Goal: Information Seeking & Learning: Learn about a topic

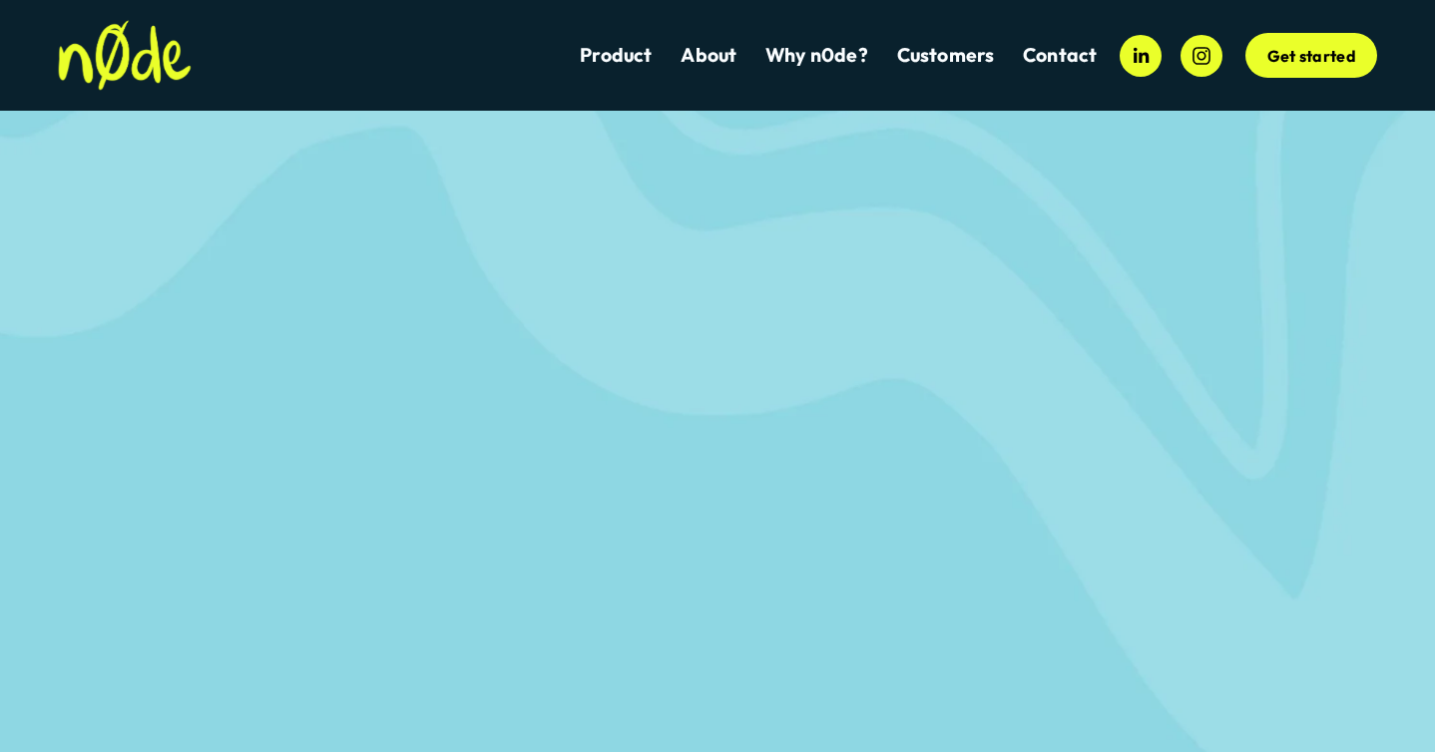
scroll to position [5365, 0]
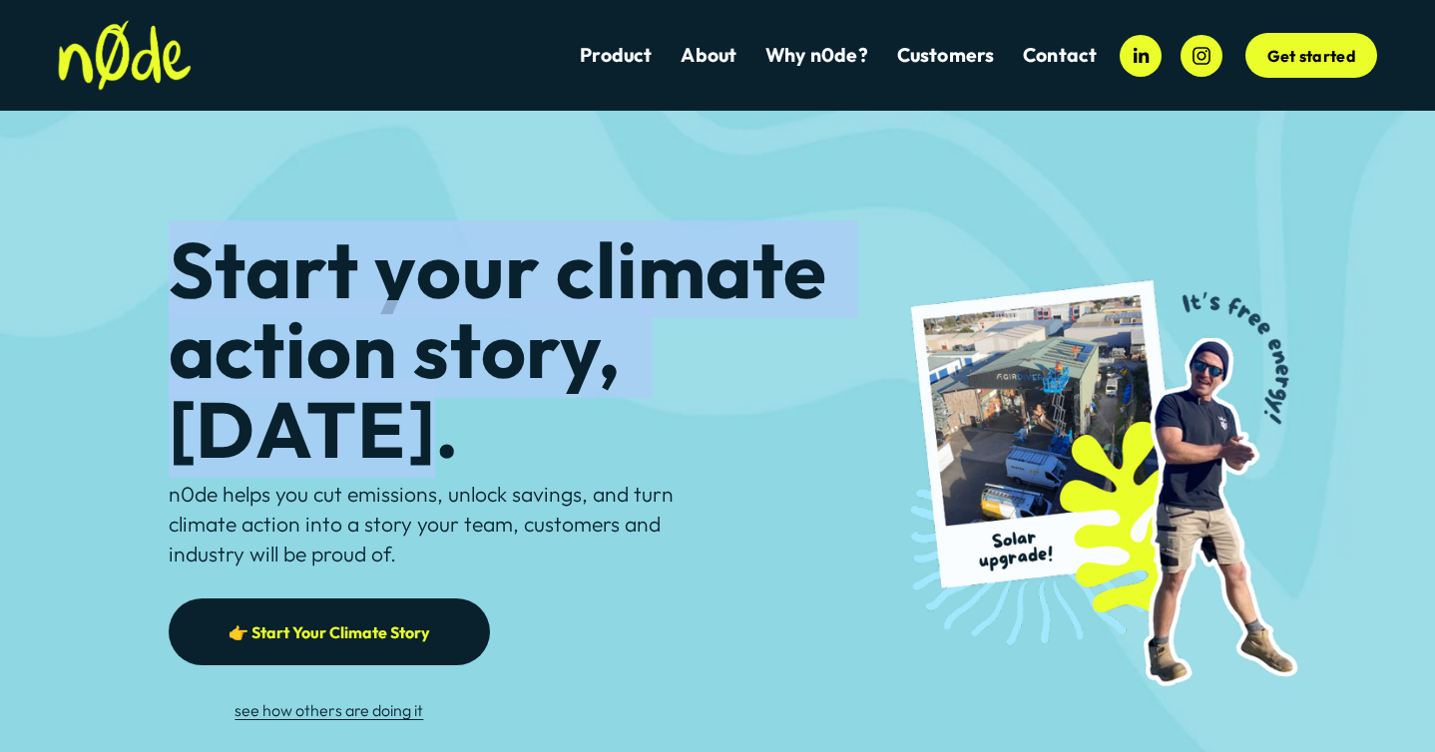
drag, startPoint x: 863, startPoint y: 385, endPoint x: 189, endPoint y: 306, distance: 679.0
click at [189, 306] on h1 "Start your climate action story, [DATE]." at bounding box center [524, 349] width 710 height 240
copy h1 "Start your climate action story, [DATE]."
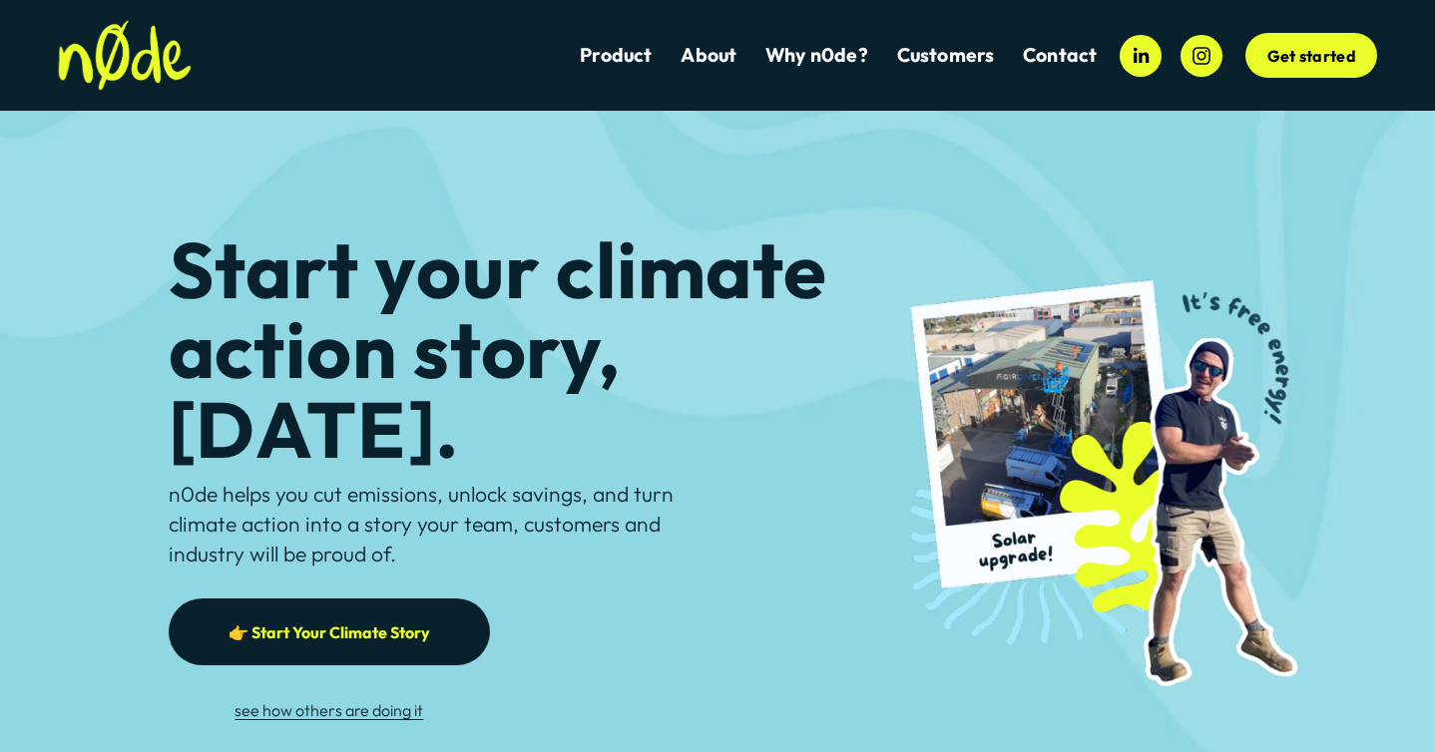
click at [669, 274] on h1 "Start your climate action story, [DATE]." at bounding box center [524, 349] width 710 height 240
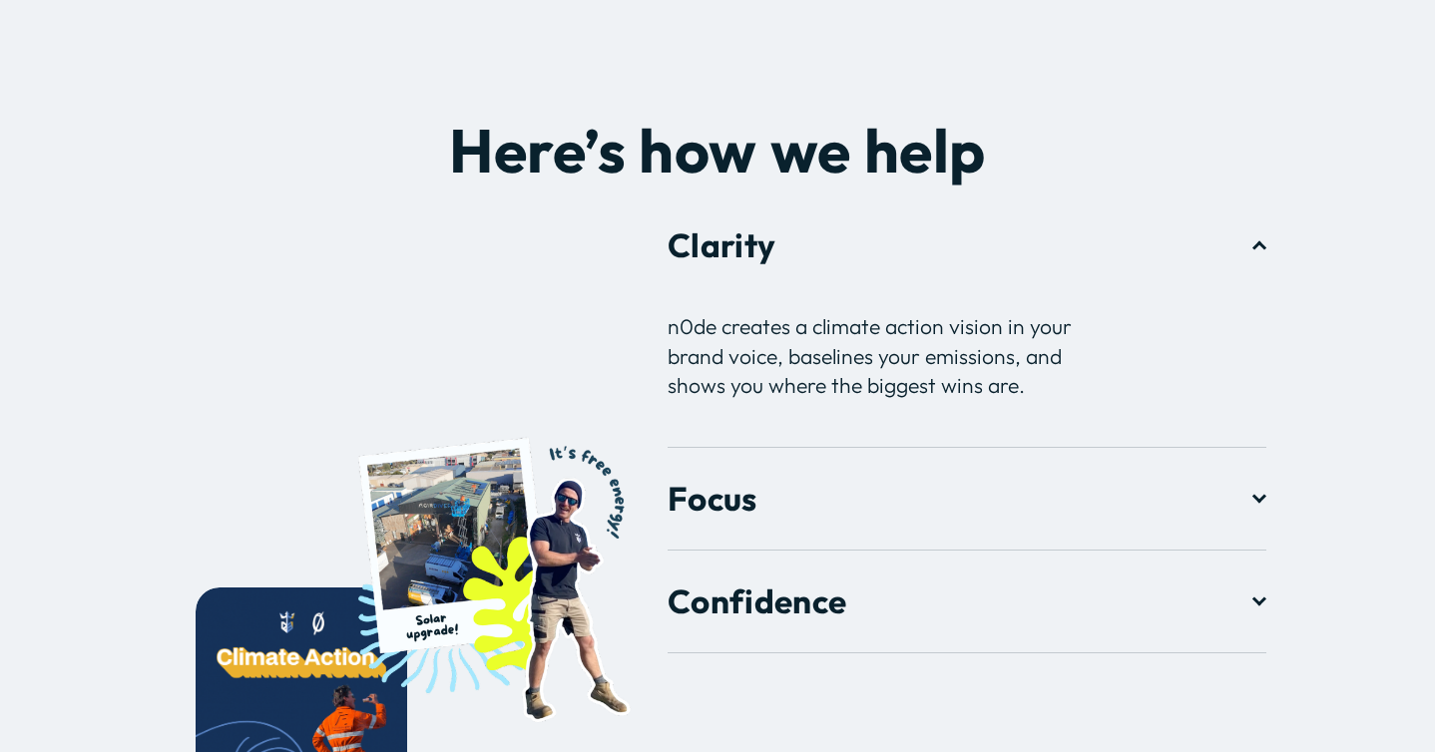
scroll to position [2583, 0]
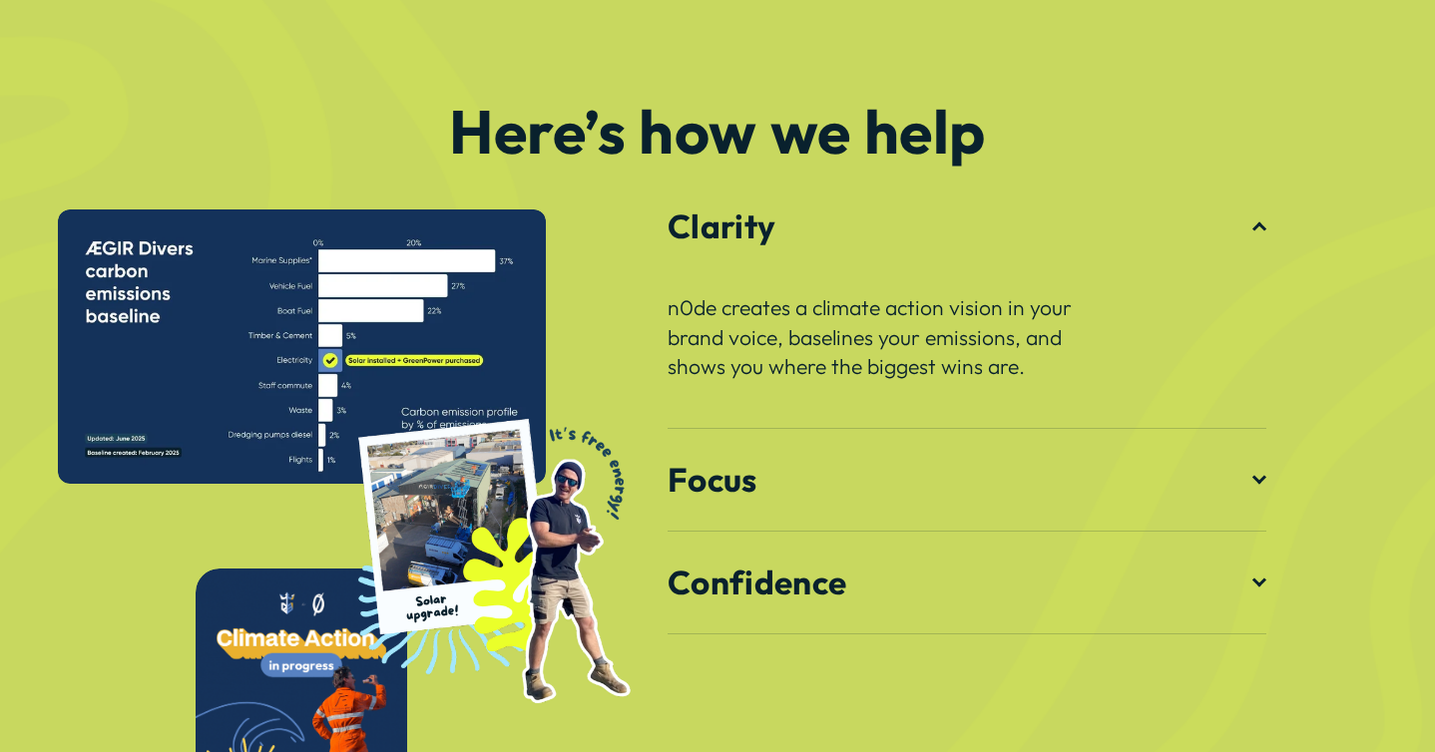
click at [1240, 459] on span "Focus" at bounding box center [959, 480] width 585 height 42
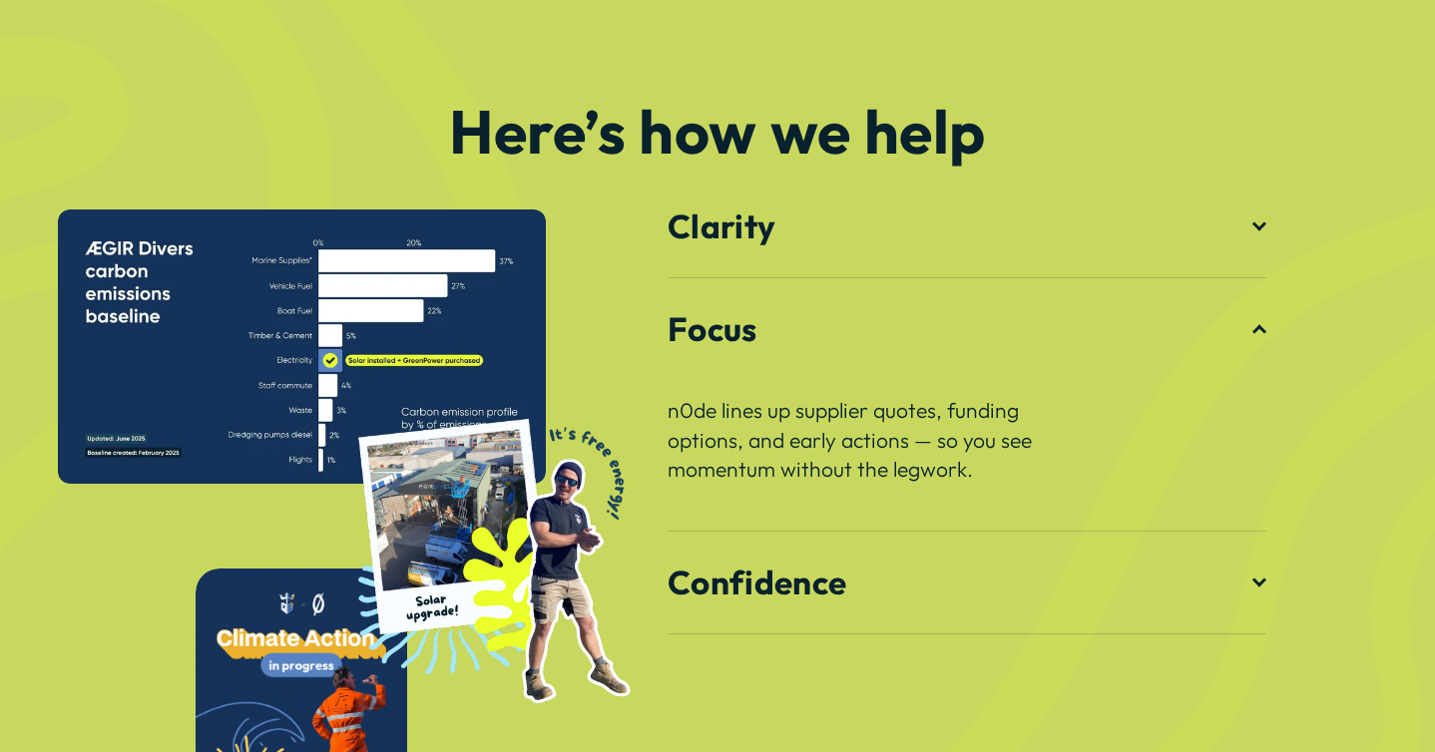
click at [1242, 562] on span "Confidence" at bounding box center [959, 583] width 585 height 42
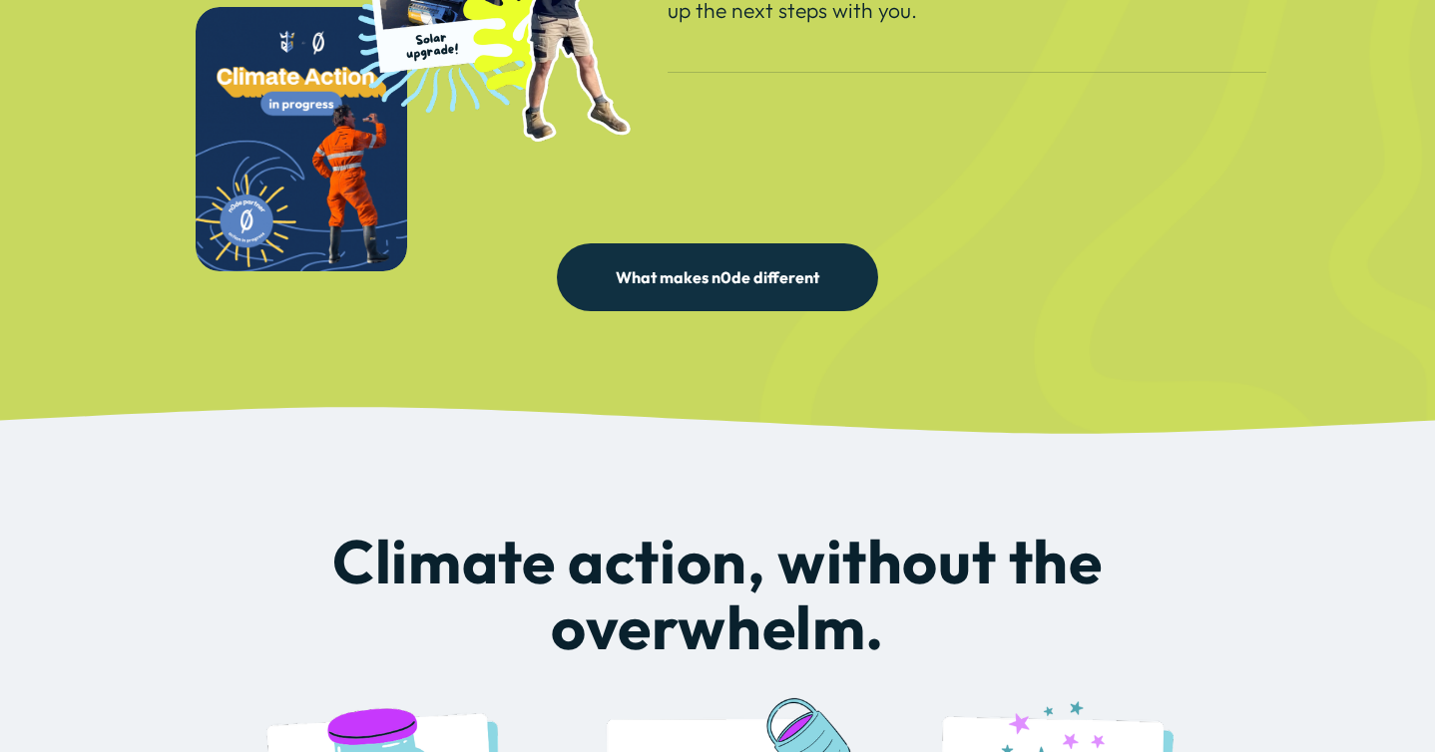
scroll to position [3214, 0]
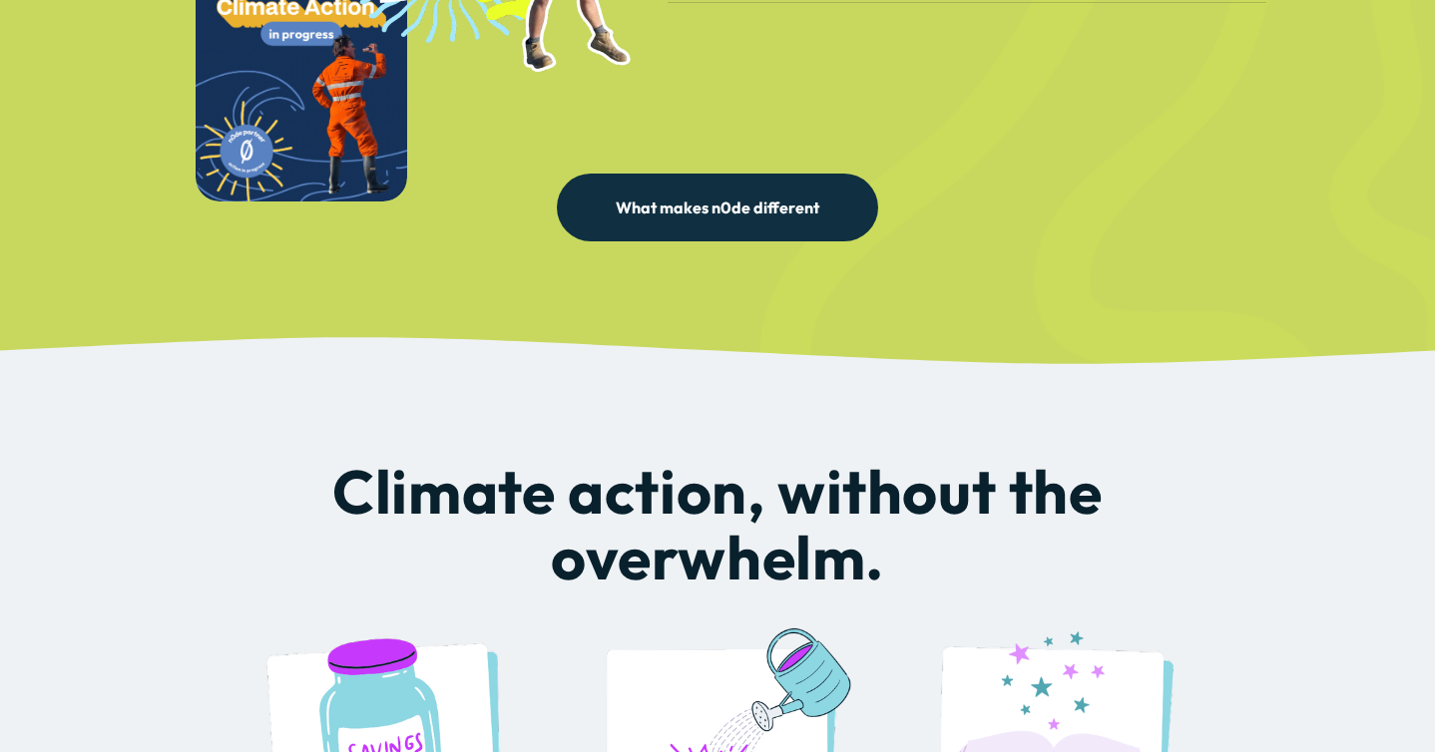
click at [737, 174] on link "What makes n0de different" at bounding box center [717, 208] width 321 height 68
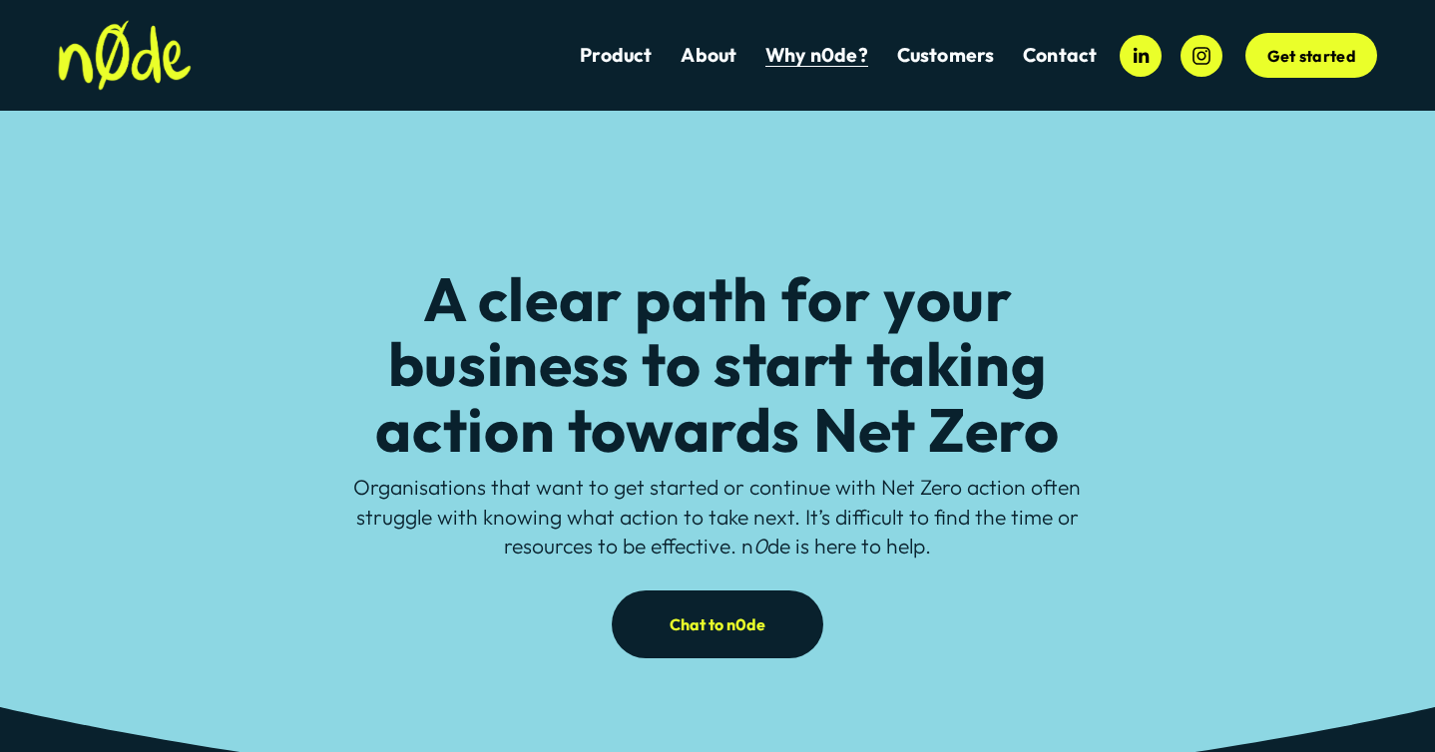
click at [1325, 47] on link "Get started" at bounding box center [1311, 56] width 132 height 46
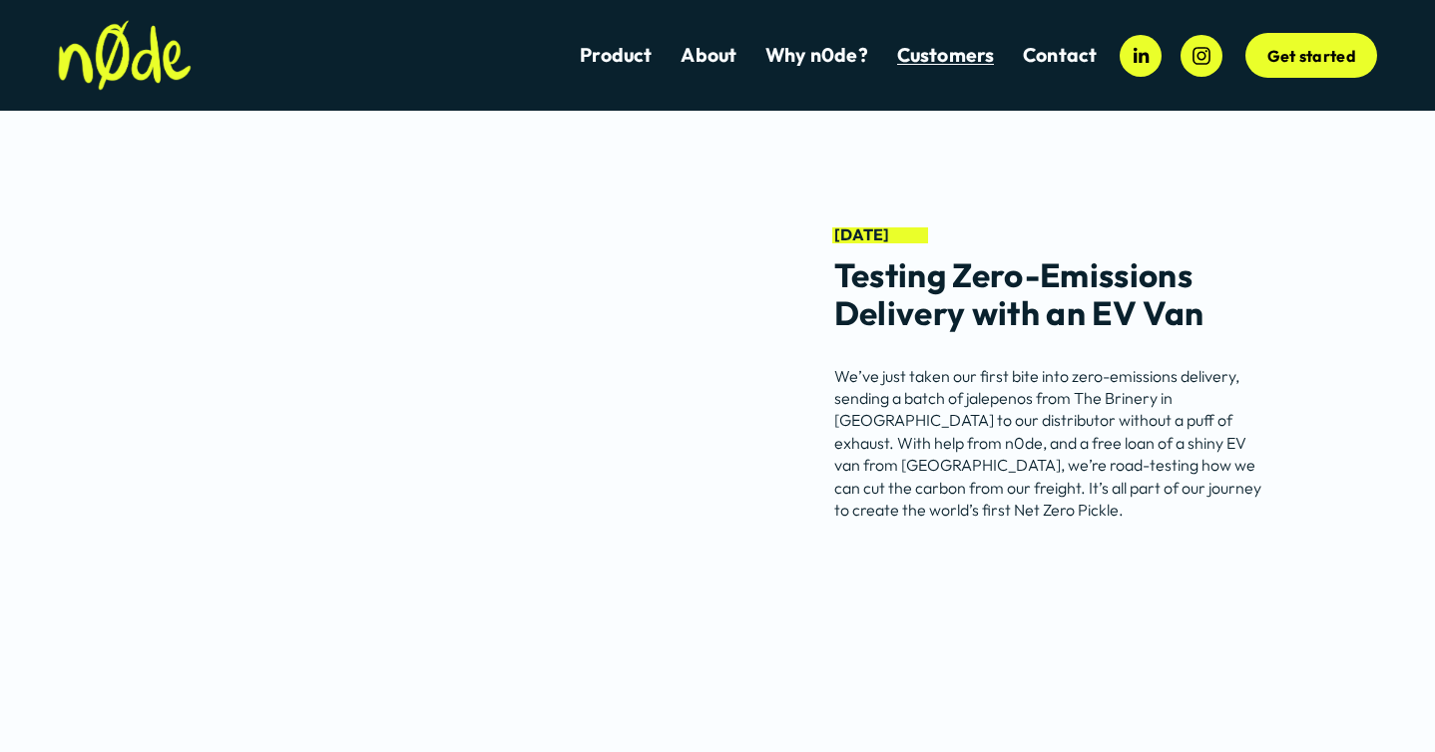
scroll to position [4391, 0]
